Goal: Transaction & Acquisition: Purchase product/service

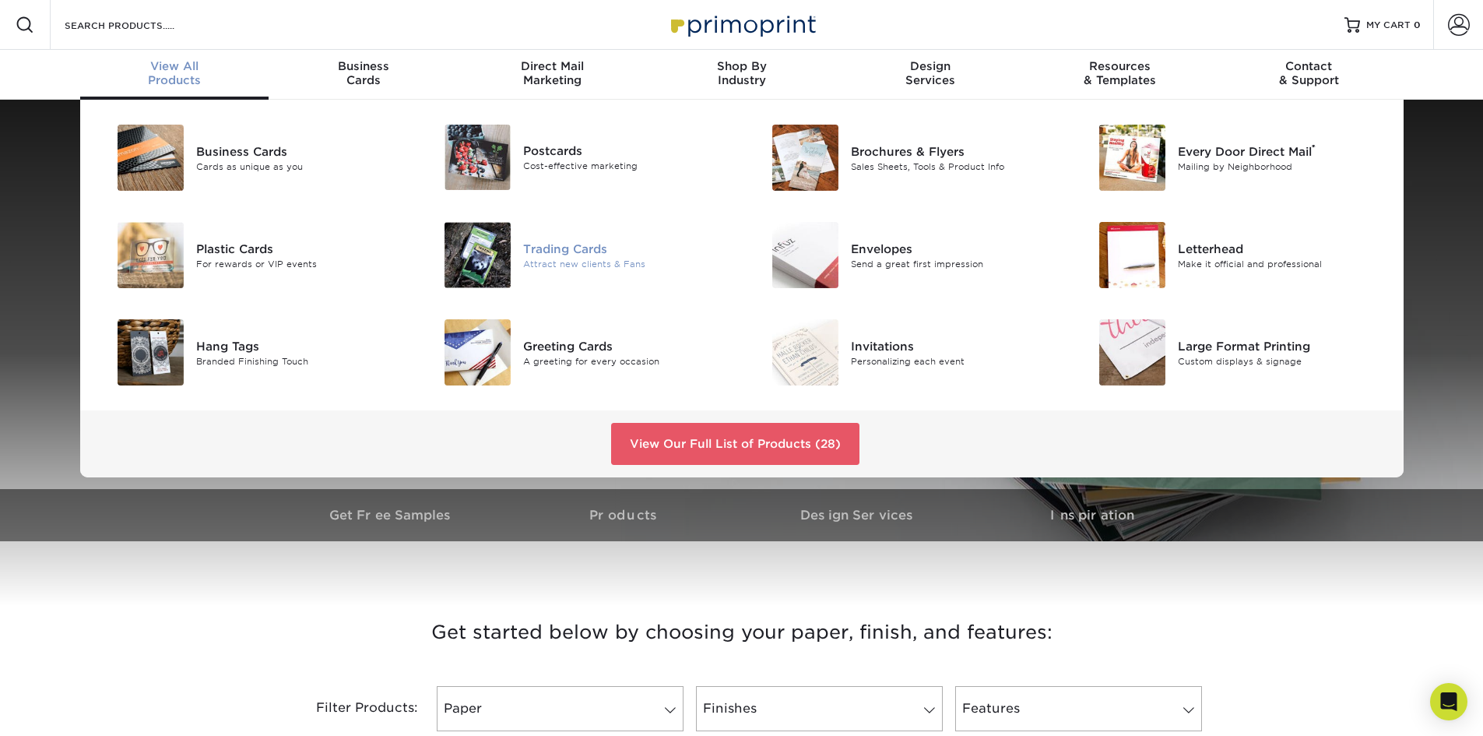
click at [540, 253] on div "Trading Cards" at bounding box center [626, 248] width 206 height 17
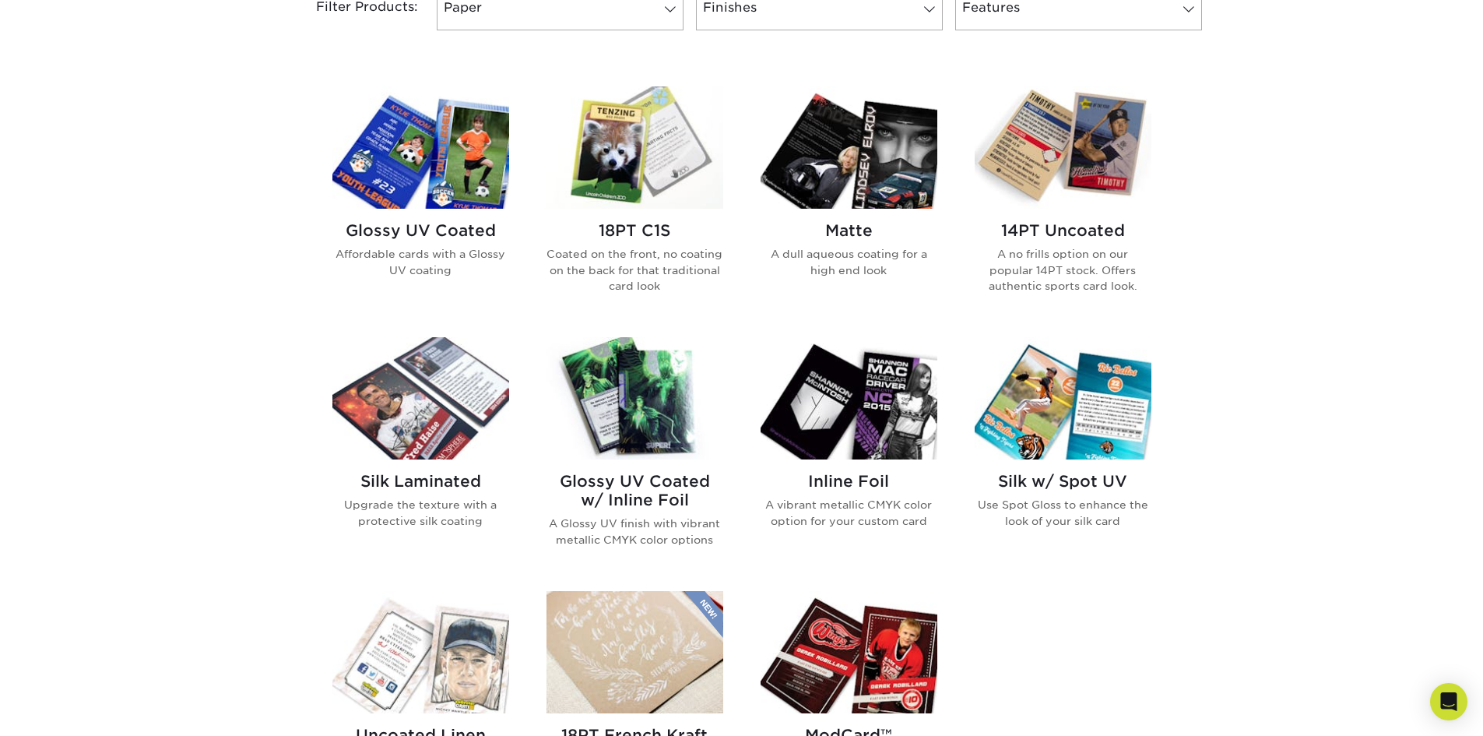
scroll to position [779, 0]
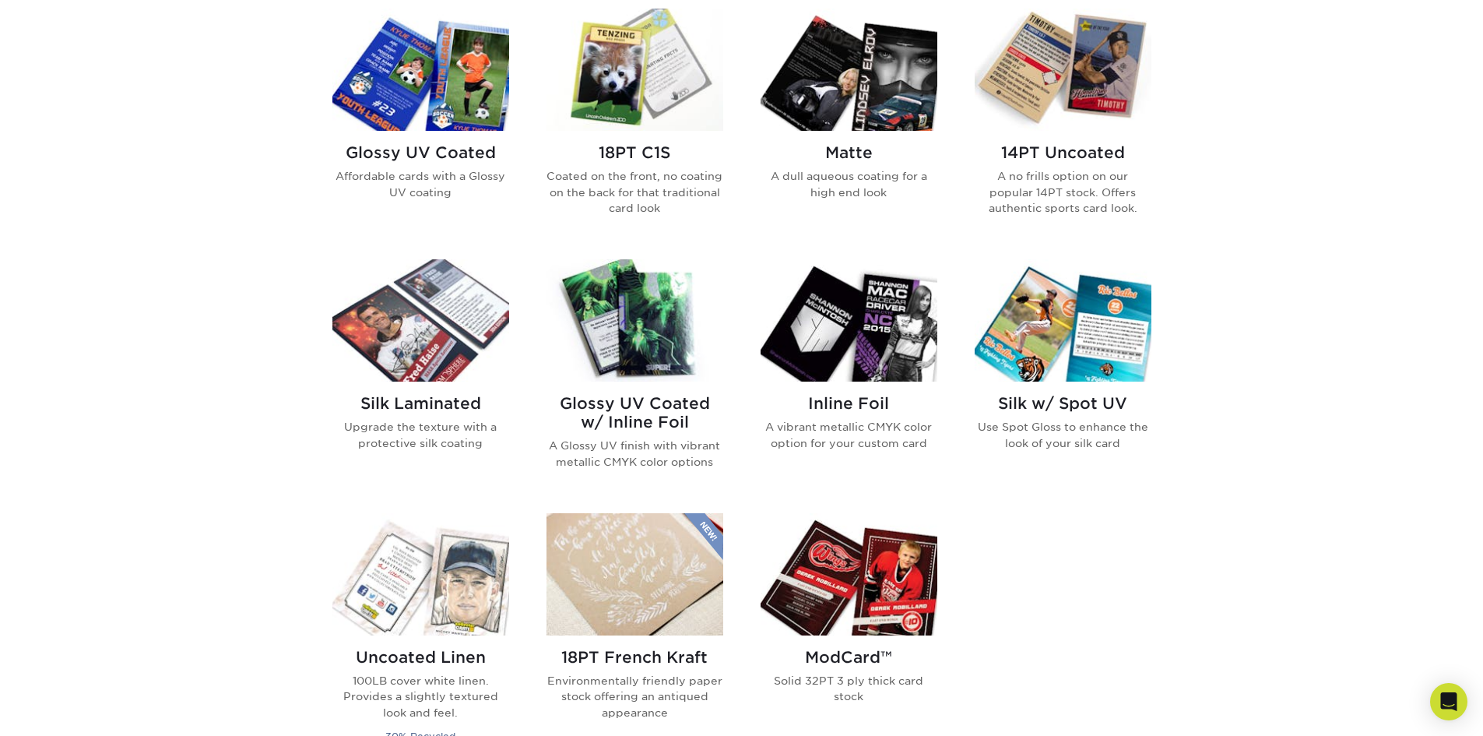
click at [656, 340] on img at bounding box center [635, 320] width 177 height 122
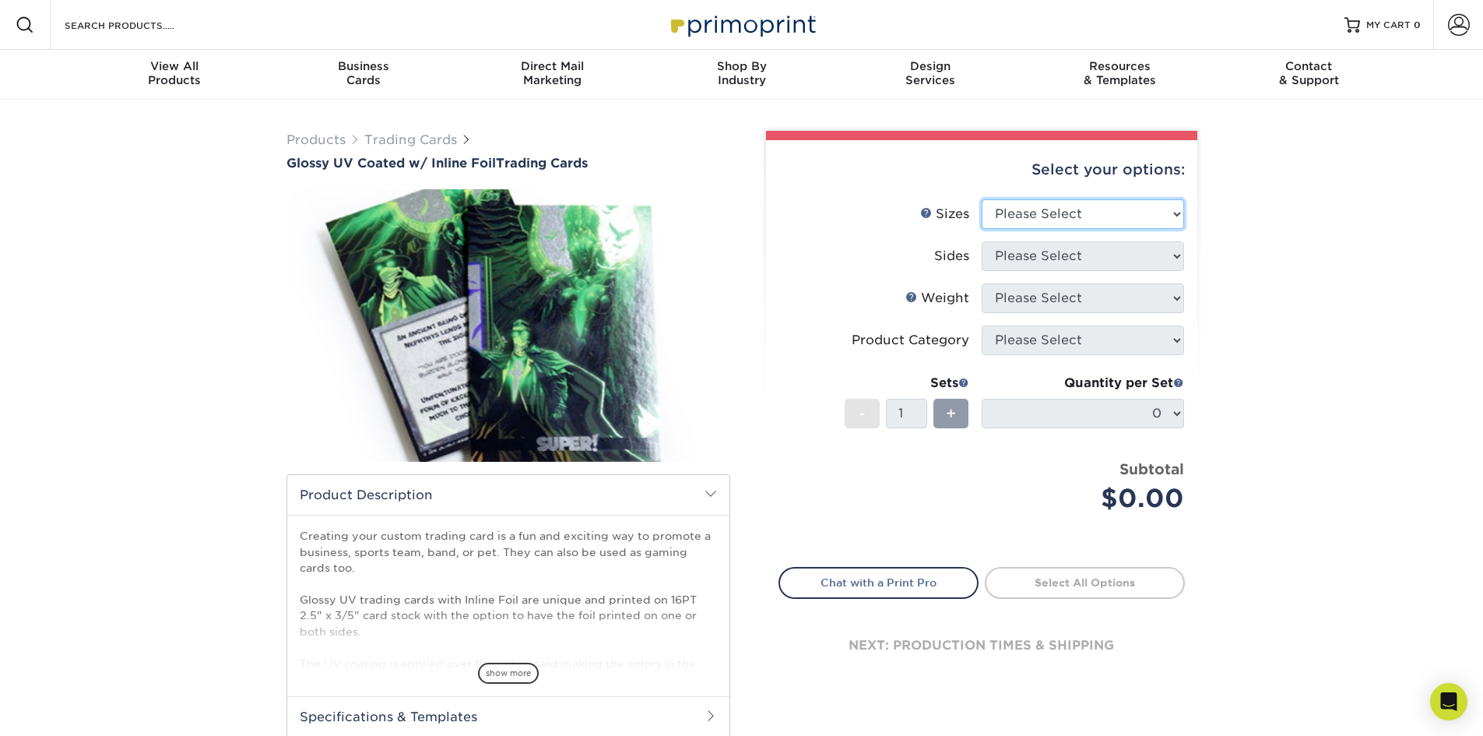
click at [1054, 220] on select "Please Select 2.5" x 3.5"" at bounding box center [1083, 214] width 202 height 30
select select "2.50x3.50"
click at [982, 199] on select "Please Select 2.5" x 3.5"" at bounding box center [1083, 214] width 202 height 30
click at [1059, 257] on select "Please Select Print Both Sides - Foil Back Only Print Both Sides - Foil Both Si…" at bounding box center [1083, 256] width 202 height 30
select select "e9e9dfb3-fba1-4d60-972c-fd9ca5904d33"
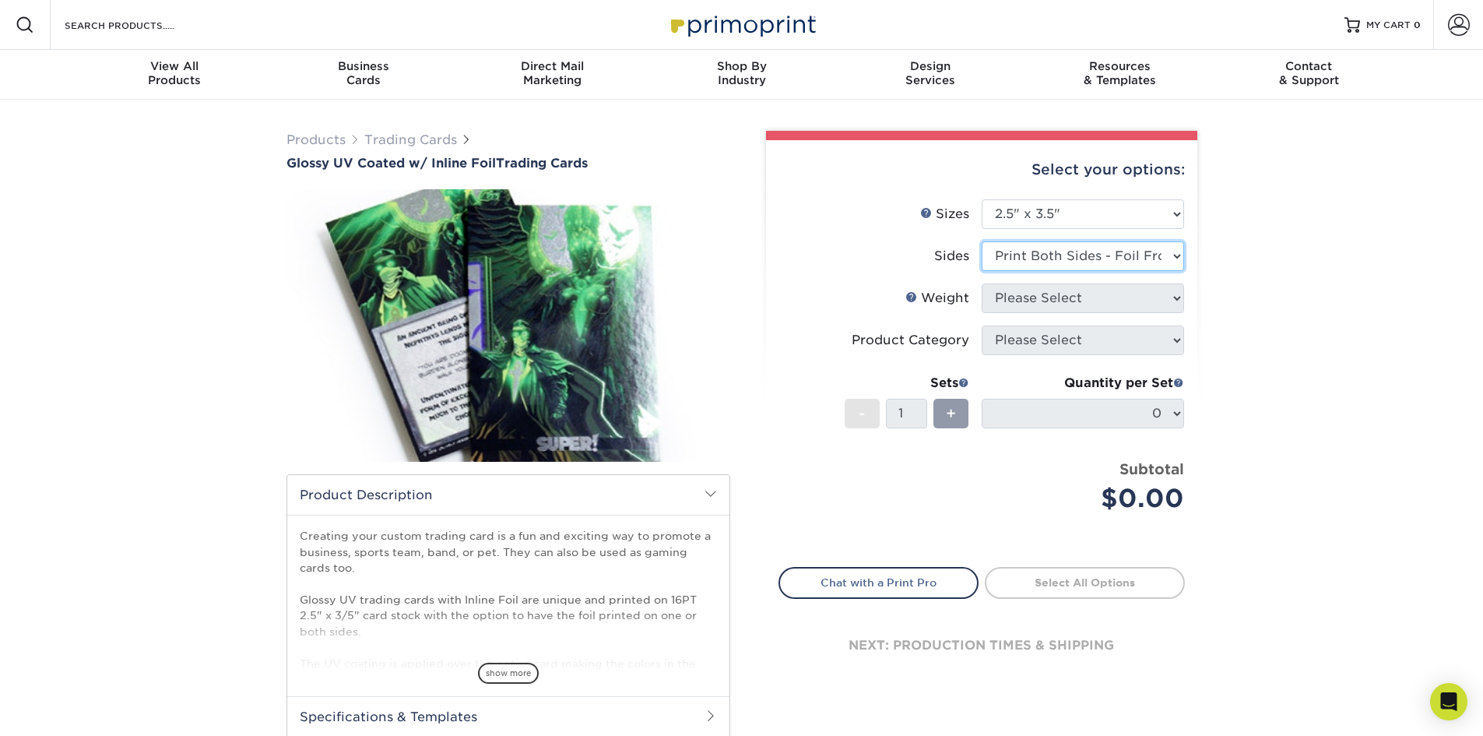
click at [982, 241] on select "Please Select Print Both Sides - Foil Back Only Print Both Sides - Foil Both Si…" at bounding box center [1083, 256] width 202 height 30
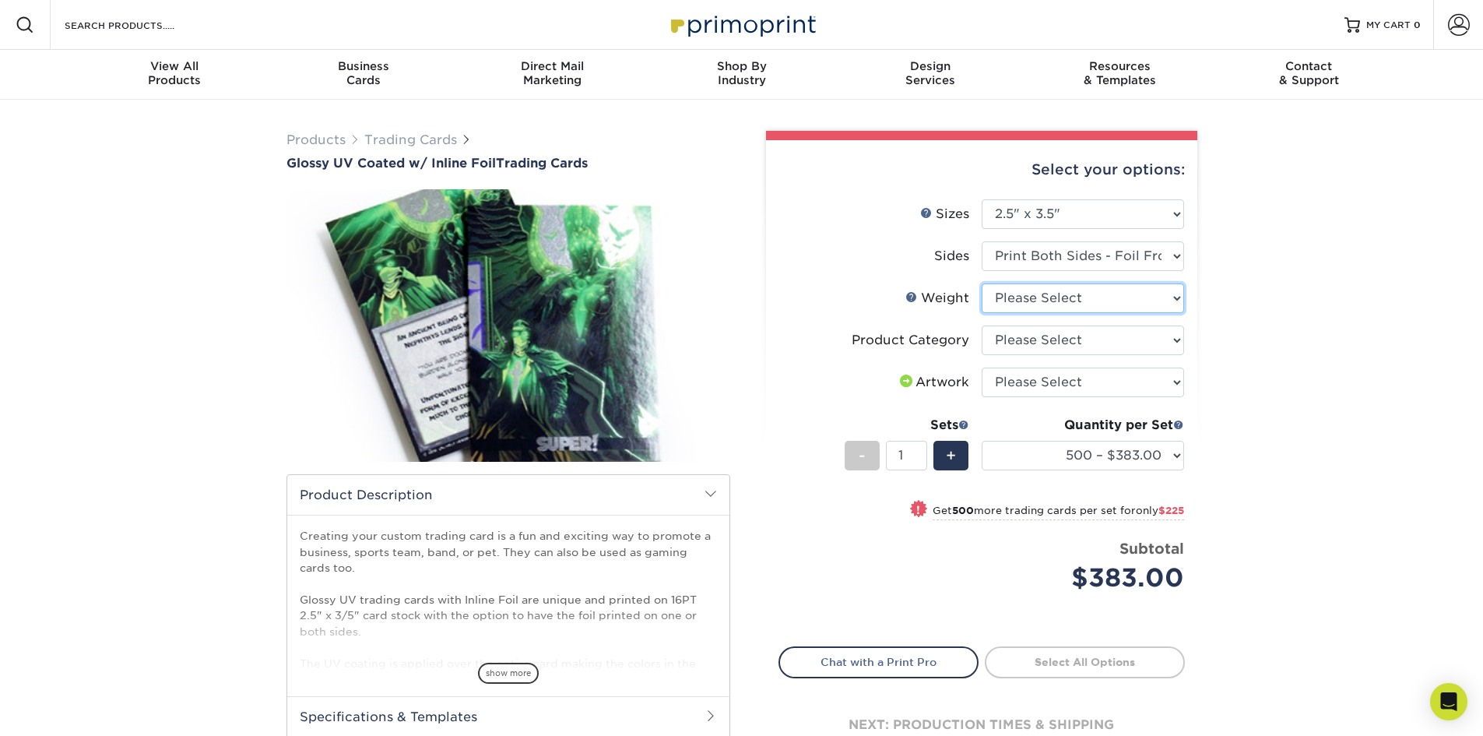
click at [1064, 302] on select "Please Select 16PT" at bounding box center [1083, 298] width 202 height 30
select select "16PT"
click at [982, 283] on select "Please Select 16PT" at bounding box center [1083, 298] width 202 height 30
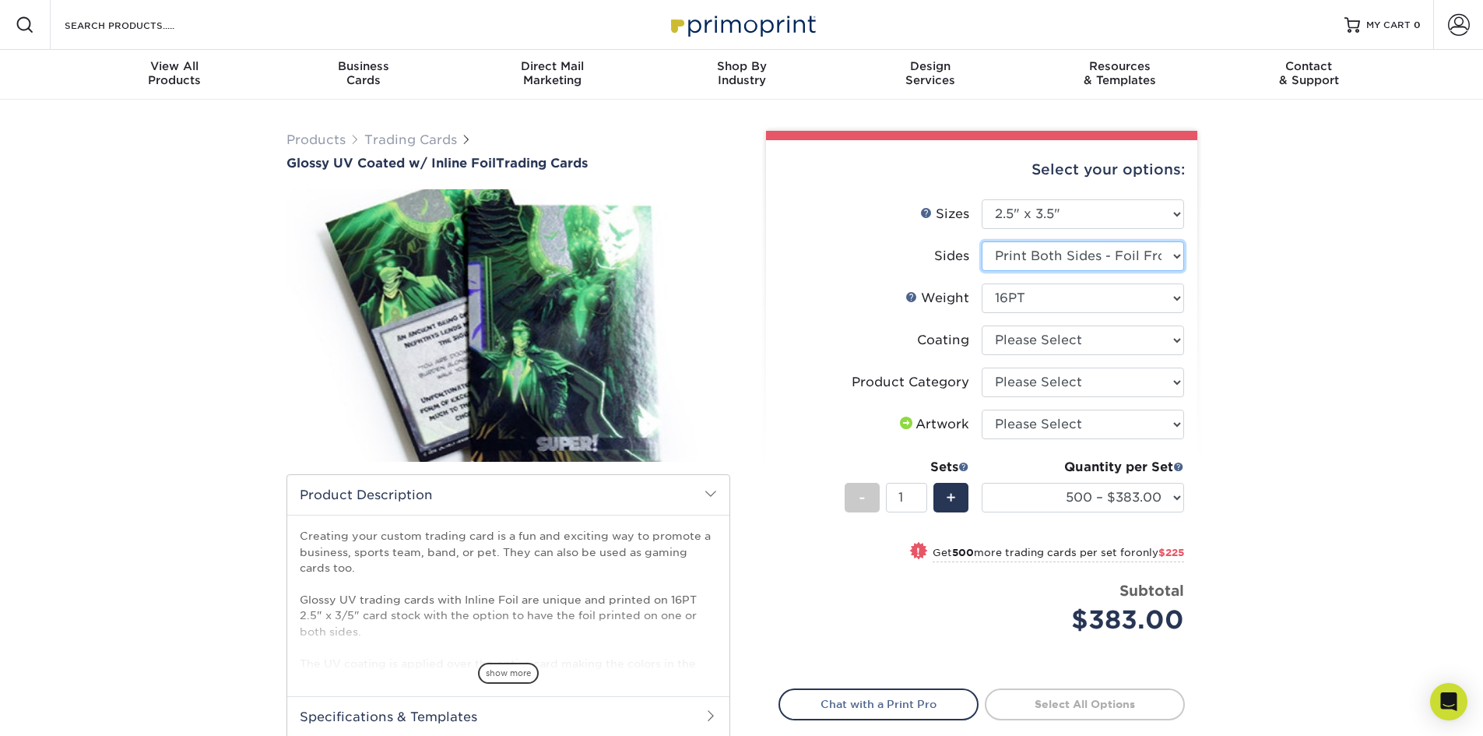
click at [1082, 262] on select "Please Select Print Both Sides - Foil Back Only Print Both Sides - Foil Both Si…" at bounding box center [1083, 256] width 202 height 30
select select "34527644-b4fd-4ffb-9092-1318eefcd9d9"
click at [982, 241] on select "Please Select Print Both Sides - Foil Back Only Print Both Sides - Foil Both Si…" at bounding box center [1083, 256] width 202 height 30
click at [1071, 304] on select "Please Select 16PT" at bounding box center [1083, 298] width 202 height 30
select select "16PT"
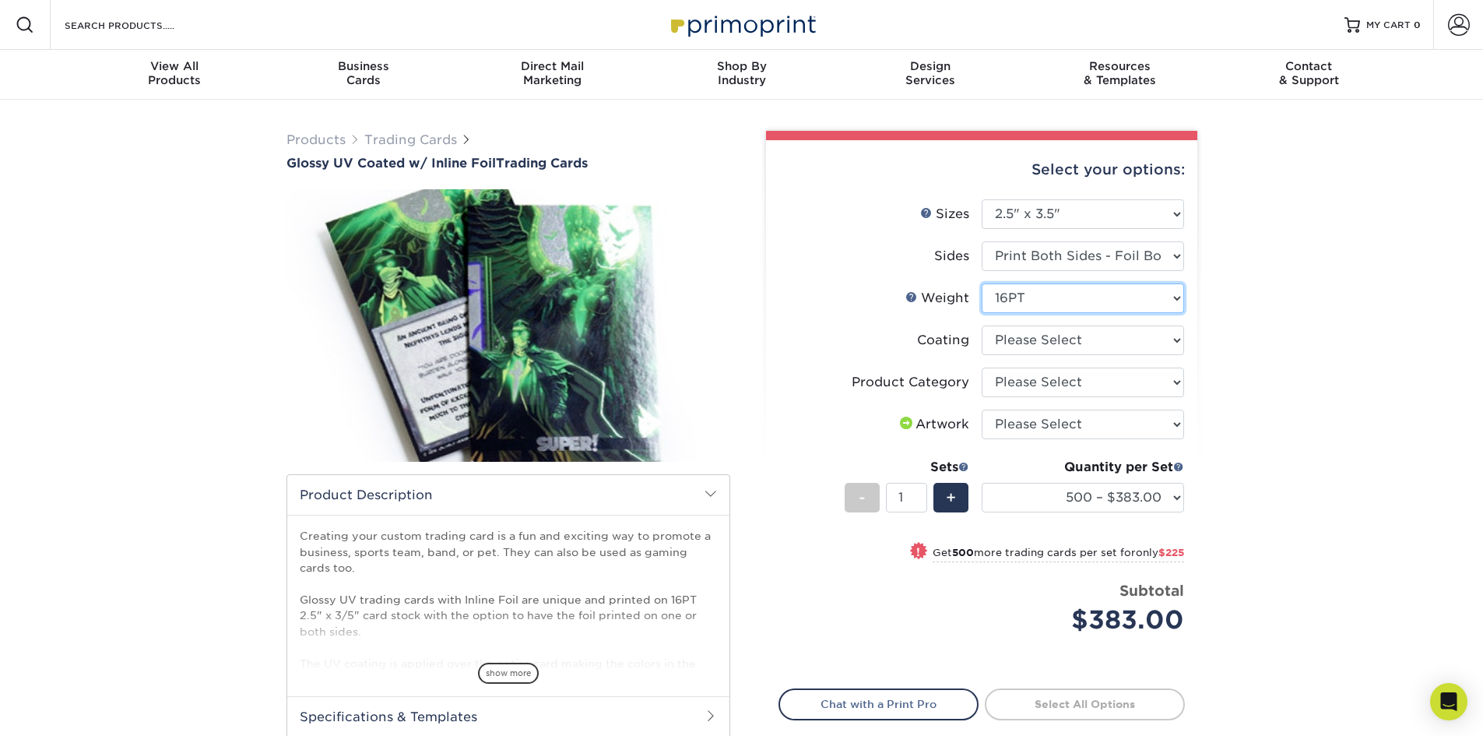
click at [982, 283] on select "Please Select 16PT" at bounding box center [1083, 298] width 202 height 30
click at [1109, 341] on select at bounding box center [1083, 340] width 202 height 30
select select "ae367451-b2b8-45df-a344-0f05b6a12993"
click at [982, 325] on select at bounding box center [1083, 340] width 202 height 30
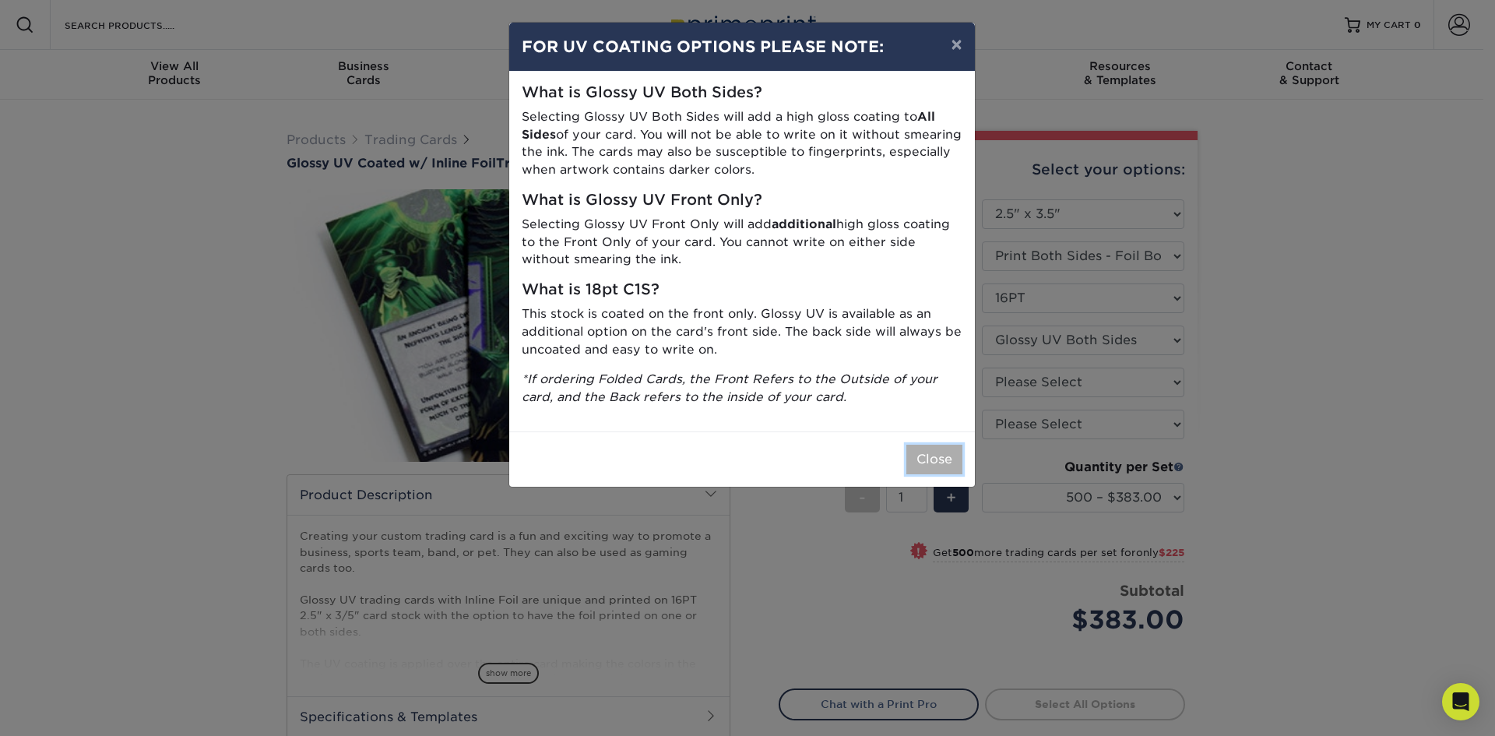
click at [931, 456] on button "Close" at bounding box center [934, 460] width 56 height 30
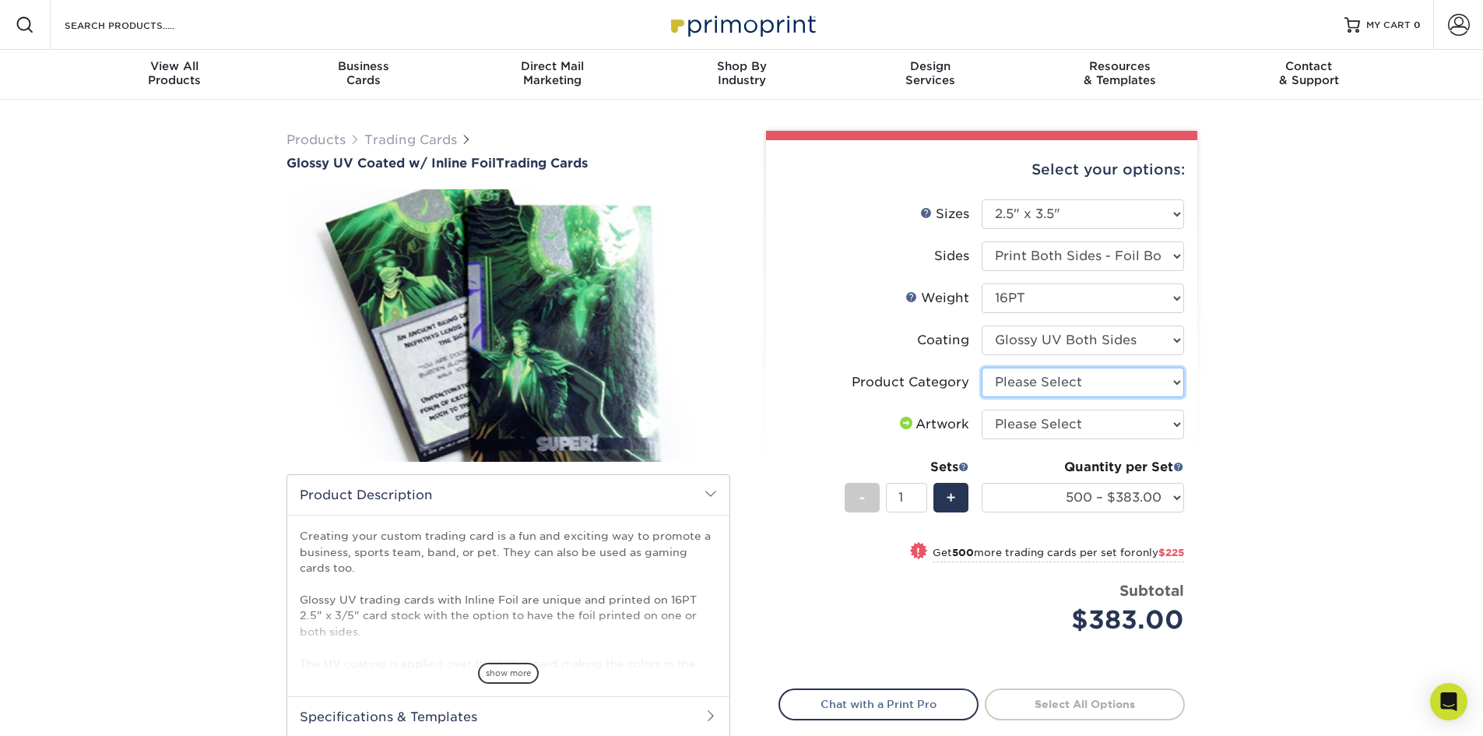
click at [1068, 381] on select "Please Select Trading Cards" at bounding box center [1083, 383] width 202 height 30
select select "c2f9bce9-36c2-409d-b101-c29d9d031e18"
click at [982, 368] on select "Please Select Trading Cards" at bounding box center [1083, 383] width 202 height 30
click at [1070, 423] on select "Please Select I will upload files I need a design - $100" at bounding box center [1083, 425] width 202 height 30
click at [1245, 438] on div "Products Trading Cards Glossy UV Coated w/ Inline Foil Trading Cards /" at bounding box center [741, 491] width 1483 height 782
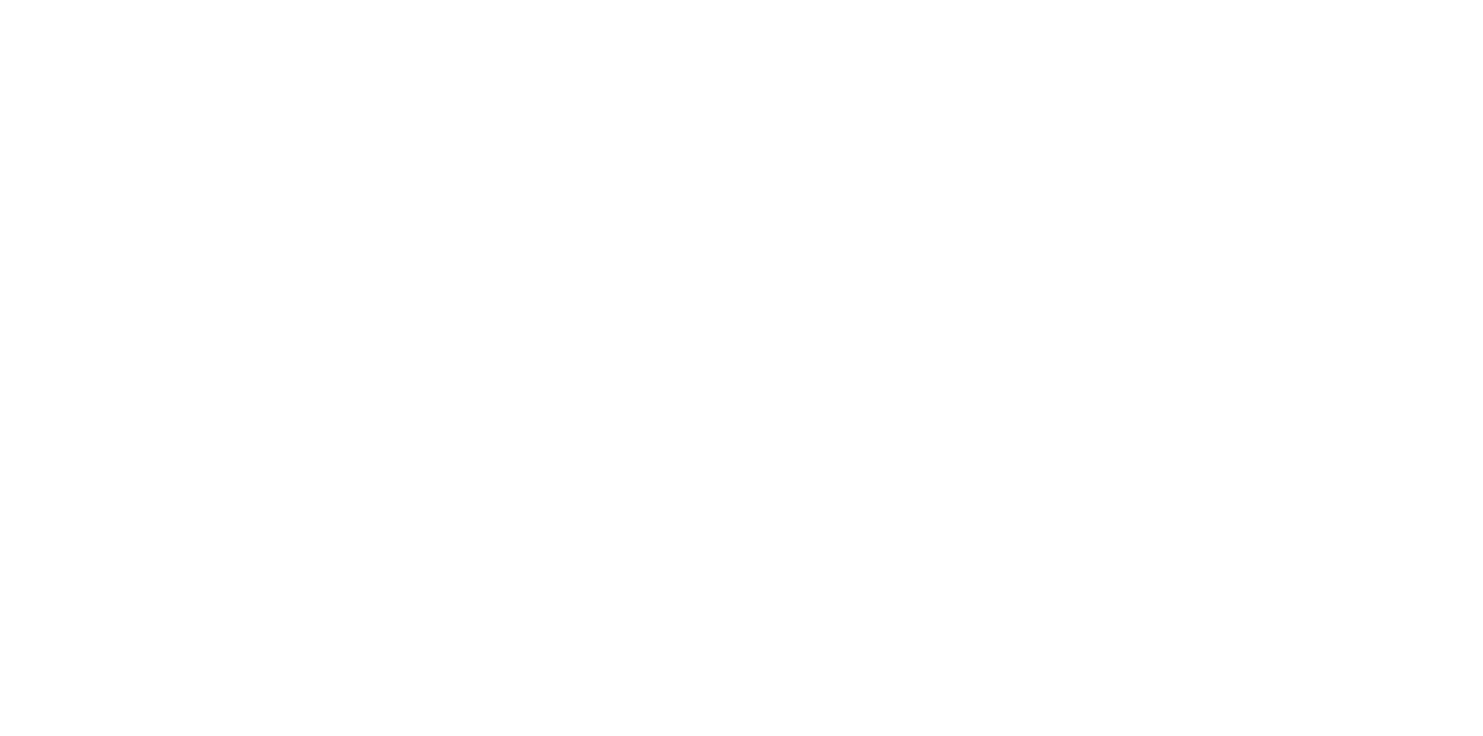
select select "2.50x3.50"
